Goal: Information Seeking & Learning: Check status

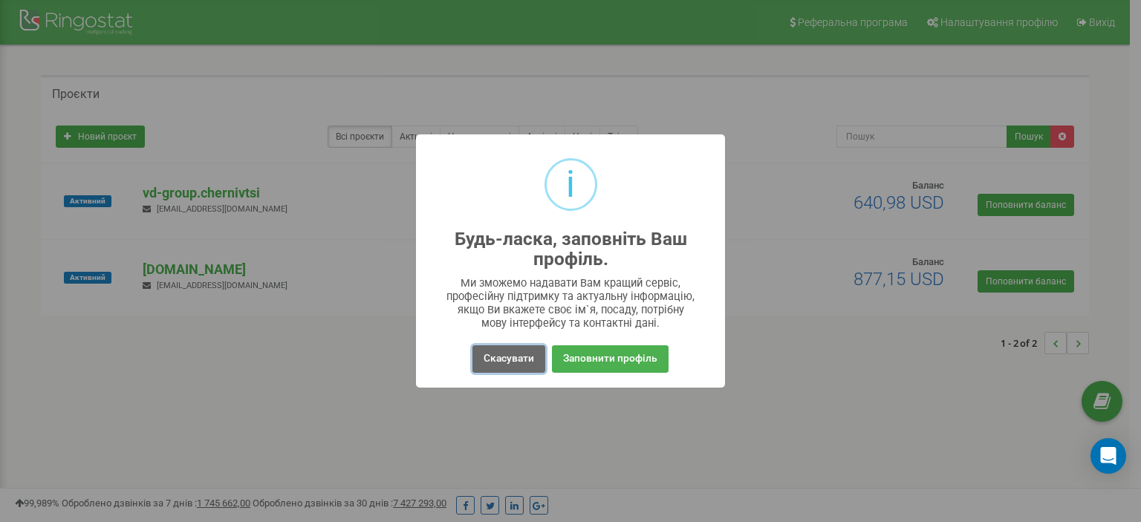
click at [484, 361] on button "Скасувати" at bounding box center [508, 358] width 73 height 27
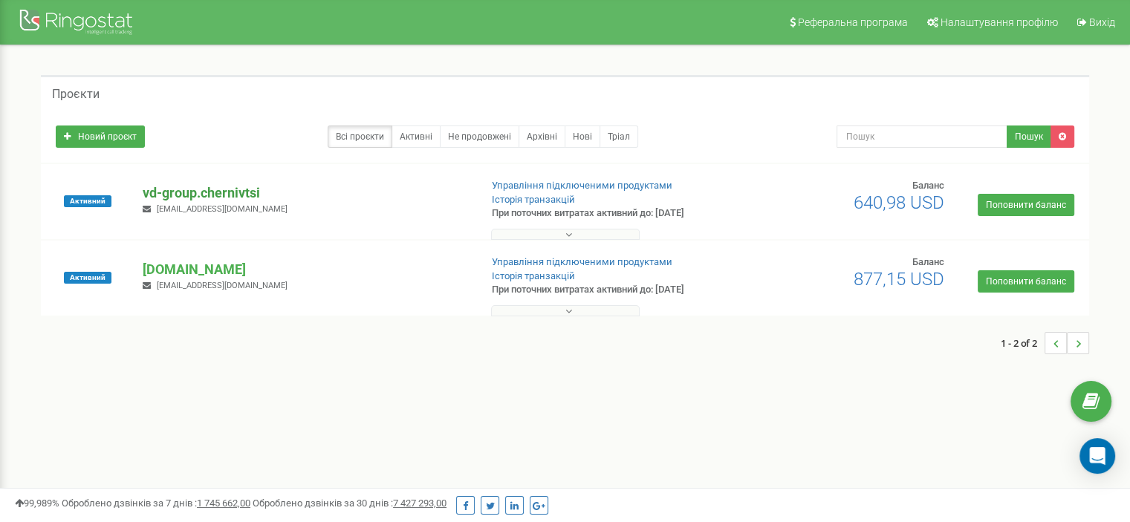
click at [194, 192] on p "vd-group.chernivtsi" at bounding box center [305, 192] width 325 height 19
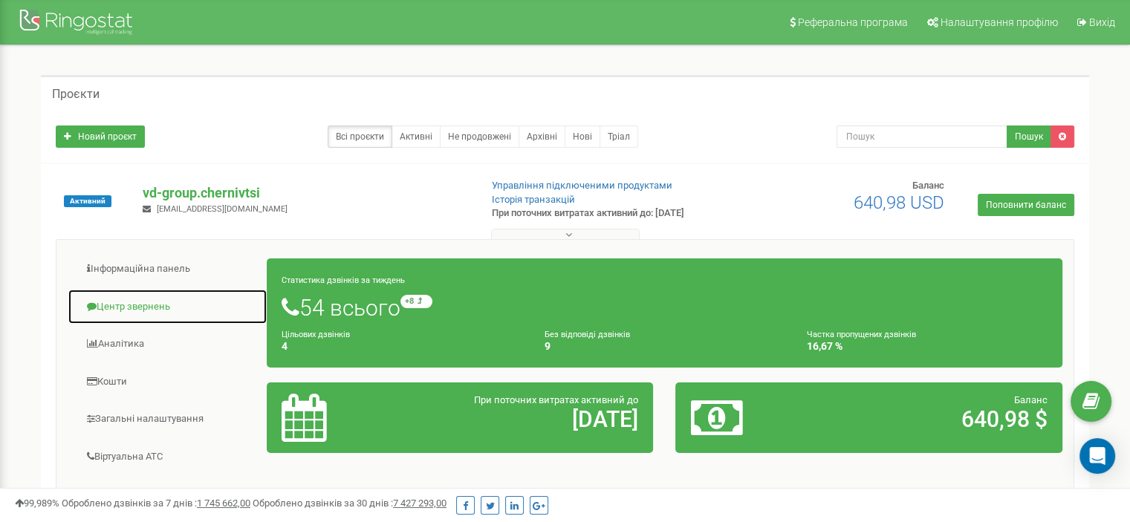
click at [148, 300] on link "Центр звернень" at bounding box center [168, 307] width 200 height 36
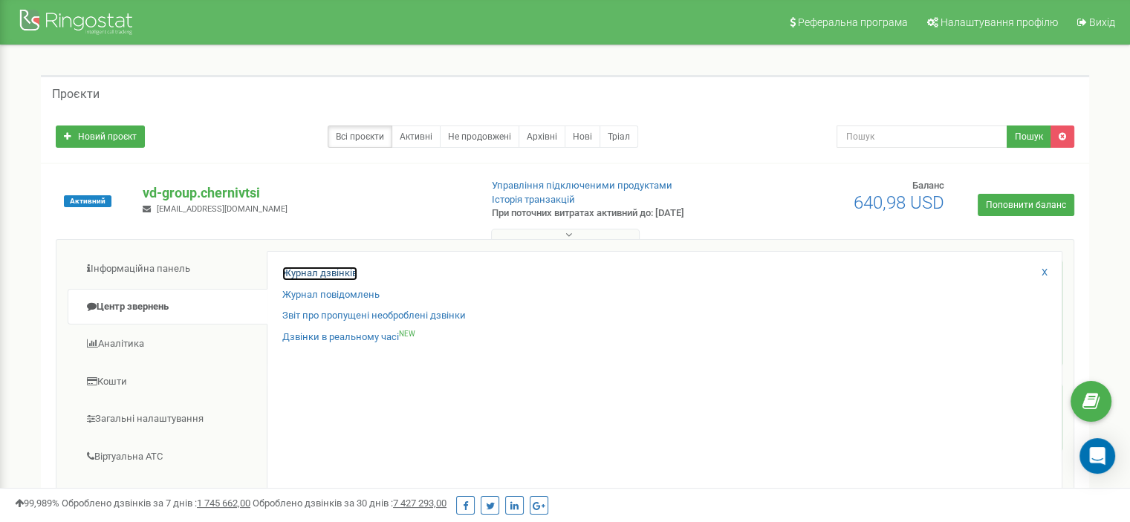
click at [303, 279] on link "Журнал дзвінків" at bounding box center [319, 274] width 75 height 14
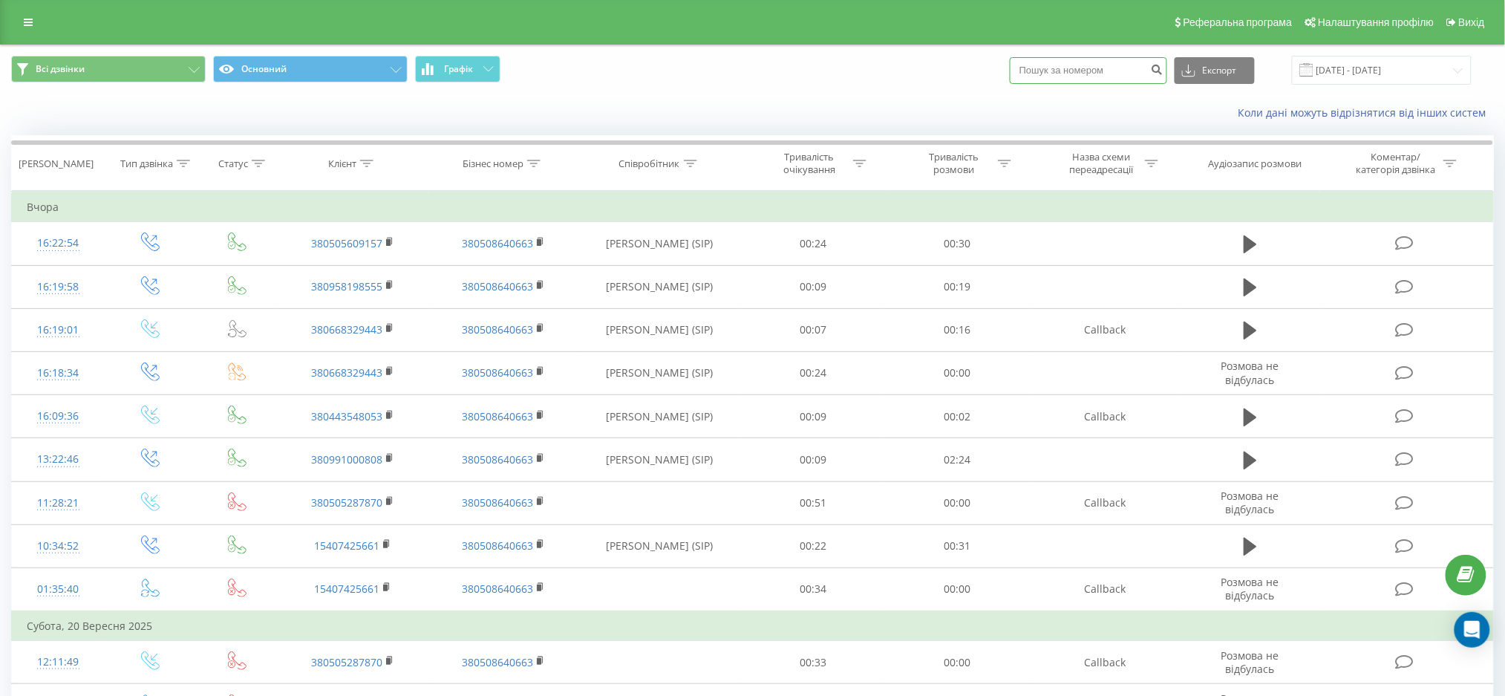
click at [1081, 80] on div "Експорт .csv .xls .xlsx [DATE] - [DATE]" at bounding box center [1241, 70] width 462 height 29
click at [1082, 72] on input at bounding box center [1088, 70] width 157 height 27
paste input "+380686249215"
type input "+380686249215"
click at [1164, 71] on icon "submit" at bounding box center [1157, 67] width 13 height 9
